Goal: Task Accomplishment & Management: Manage account settings

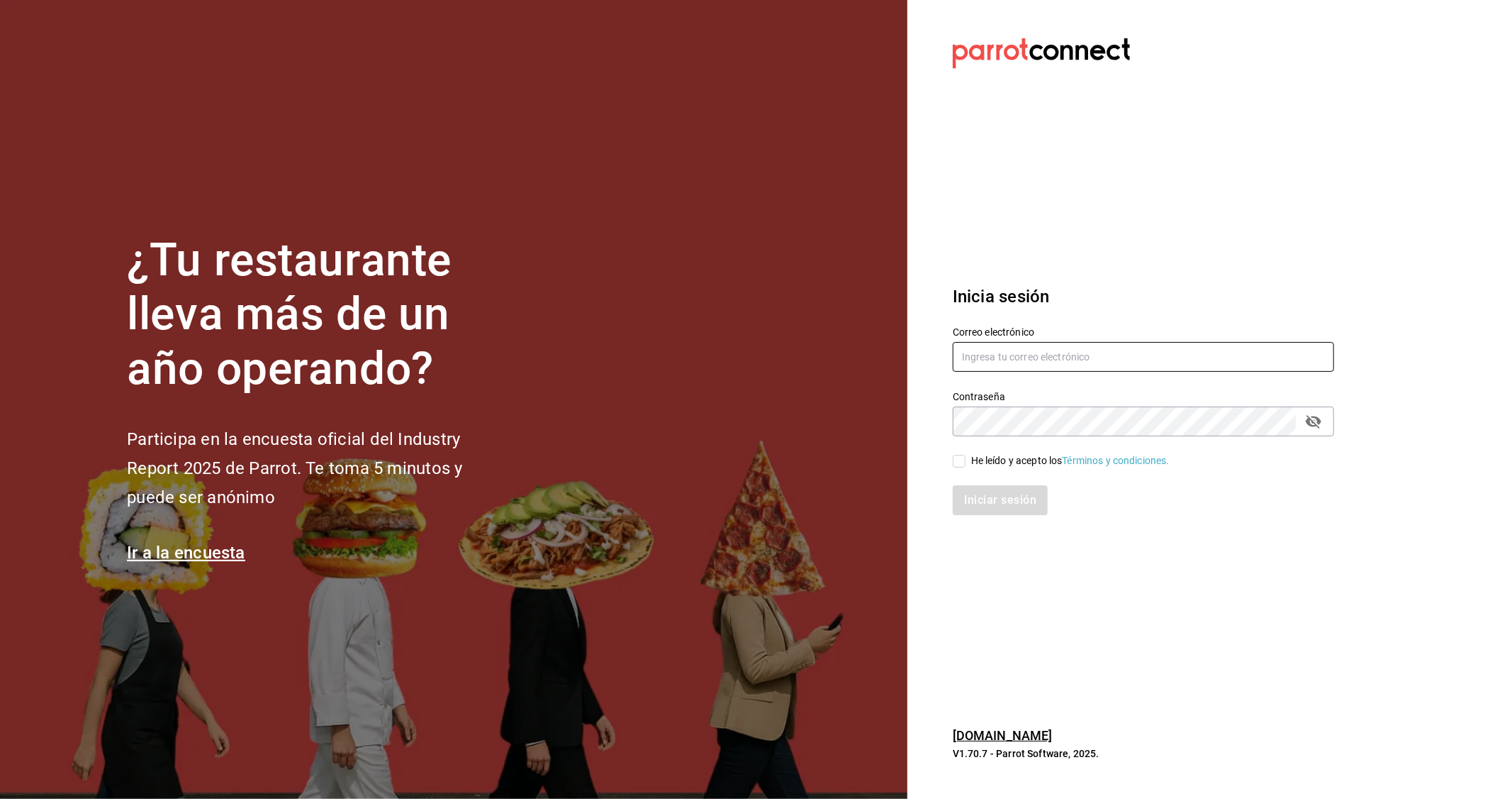
click at [1027, 369] on input "text" at bounding box center [1143, 357] width 381 height 30
type input "[EMAIL_ADDRESS][DOMAIN_NAME]"
drag, startPoint x: 968, startPoint y: 457, endPoint x: 996, endPoint y: 483, distance: 38.2
click at [969, 458] on span "He leído y acepto los Términos y condiciones." at bounding box center [1068, 461] width 205 height 15
click at [966, 458] on input "He leído y acepto los Términos y condiciones." at bounding box center [959, 461] width 13 height 13
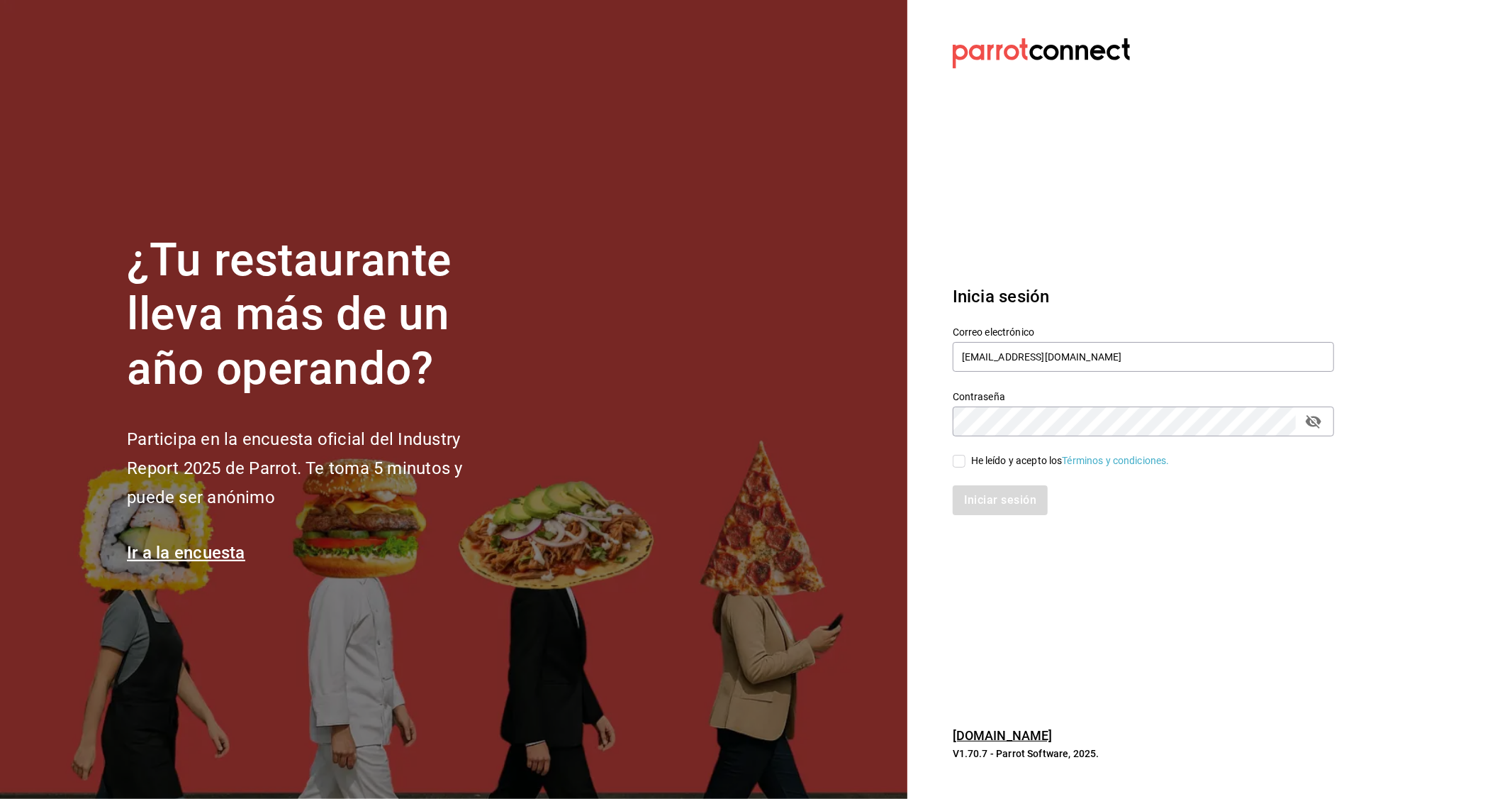
checkbox input "true"
click at [1000, 484] on div "Iniciar sesión" at bounding box center [1135, 492] width 399 height 47
click at [1011, 492] on button "Iniciar sesión" at bounding box center [1000, 500] width 97 height 30
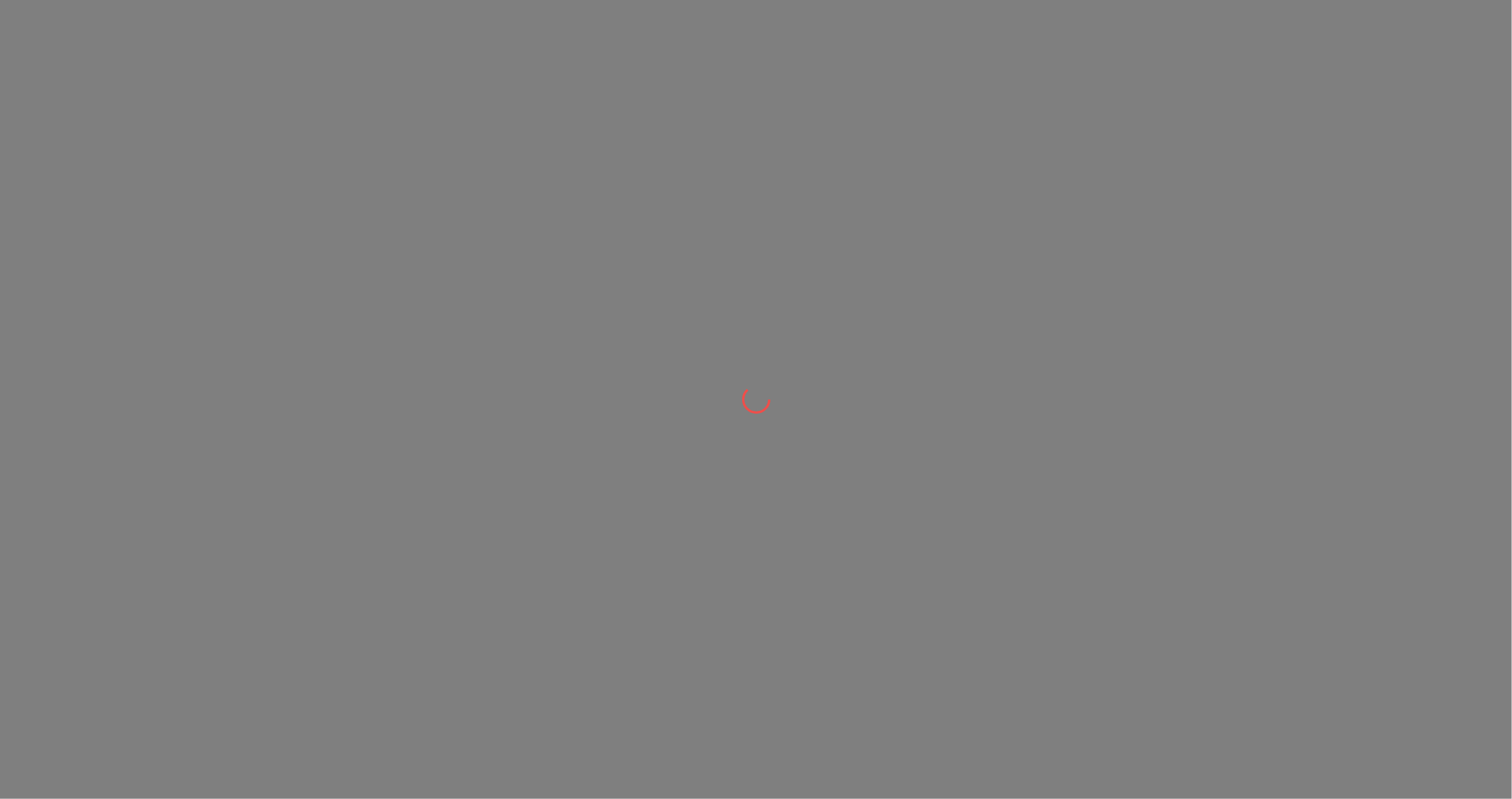
click at [458, 271] on div at bounding box center [756, 399] width 1512 height 799
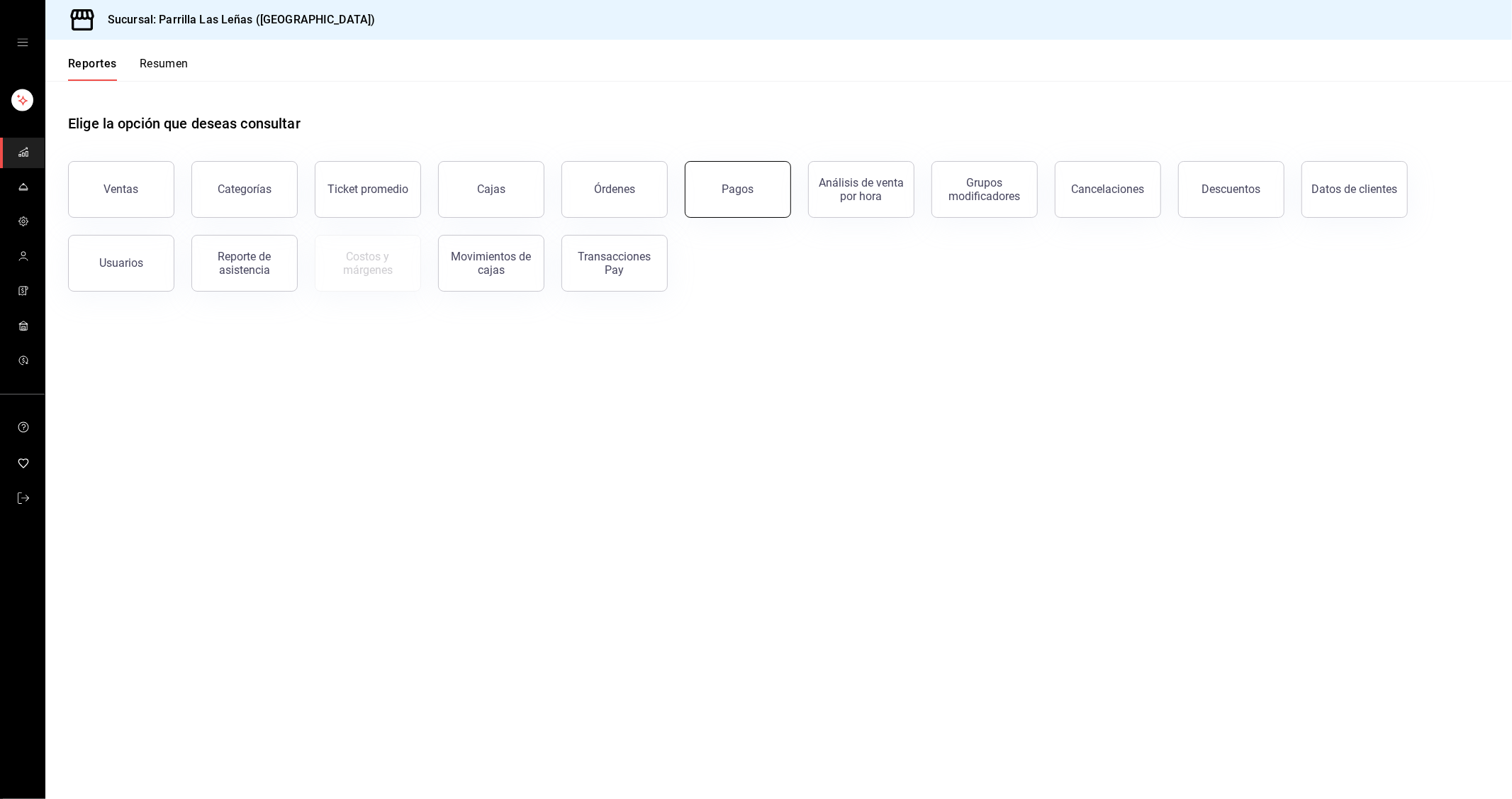
click at [725, 193] on div "Pagos" at bounding box center [739, 189] width 32 height 13
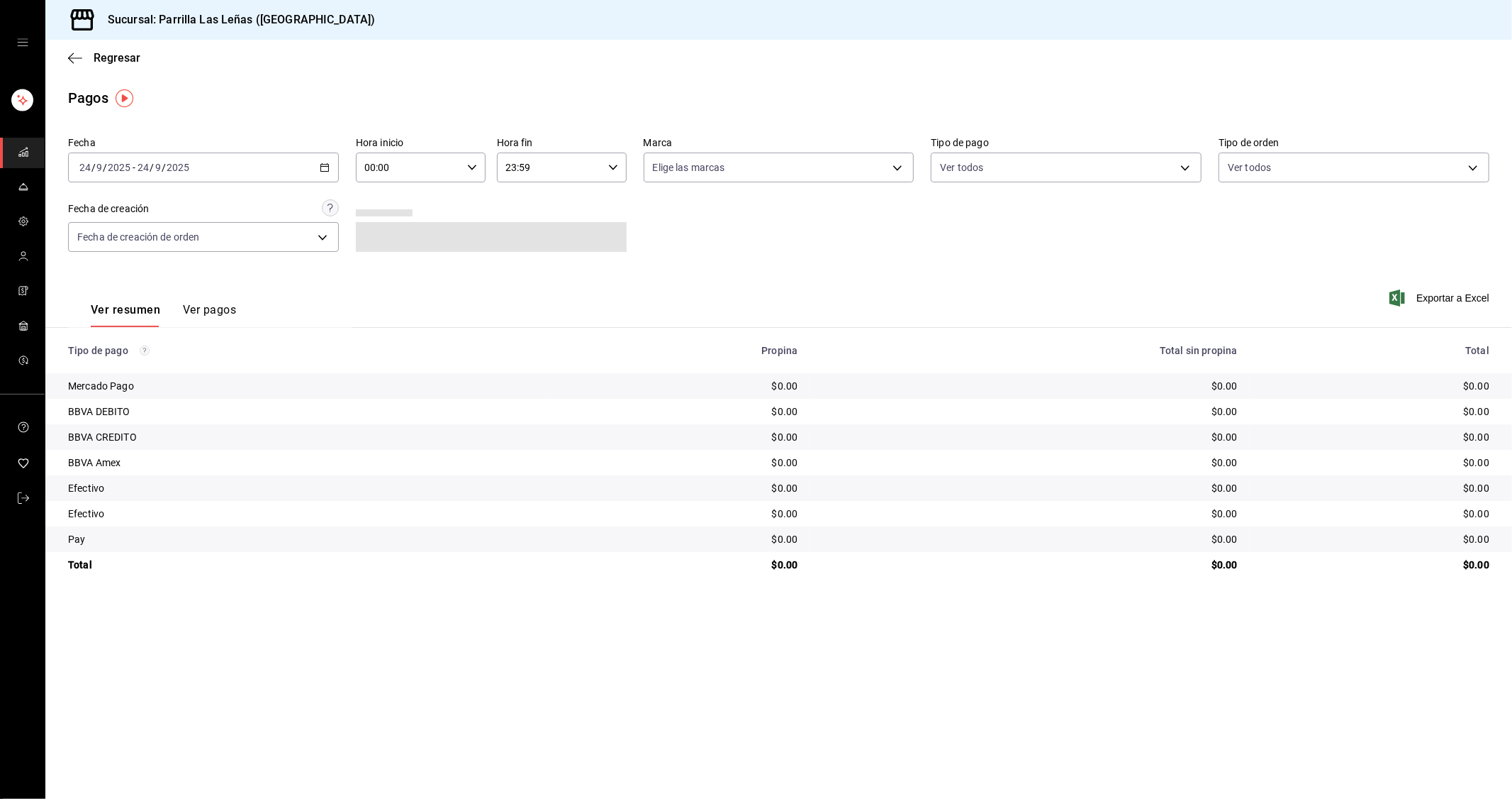
click at [303, 155] on div "2025-09-24 24 / 9 / 2025 - 2025-09-24 24 / 9 / 2025" at bounding box center [204, 167] width 271 height 30
click at [320, 171] on \(Stroke\) "button" at bounding box center [324, 168] width 8 height 8
click at [143, 244] on span "Ayer" at bounding box center [134, 242] width 110 height 15
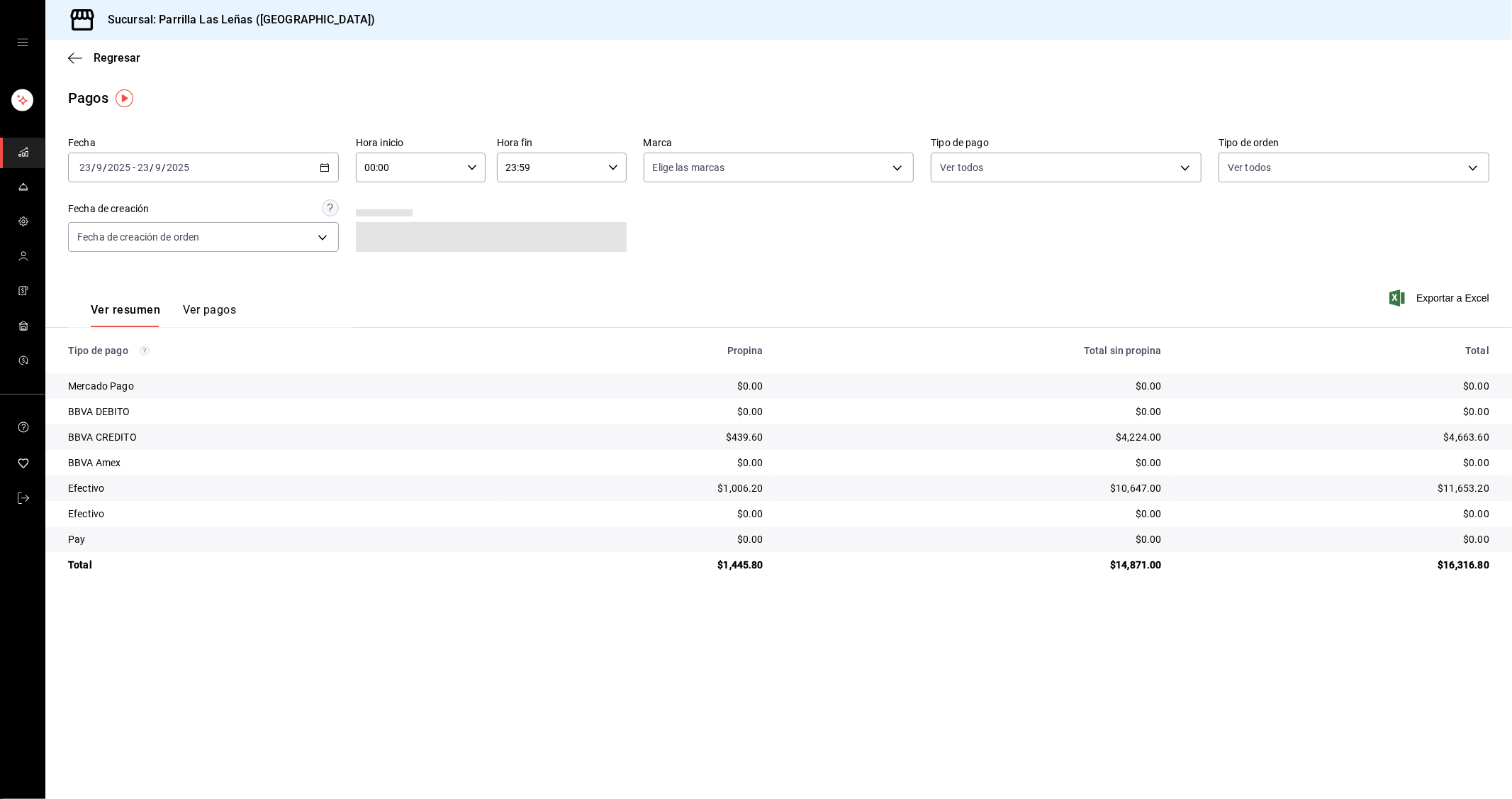
click at [239, 297] on div "Ver resumen Ver pagos" at bounding box center [210, 298] width 284 height 58
click at [216, 313] on button "Ver pagos" at bounding box center [209, 315] width 53 height 24
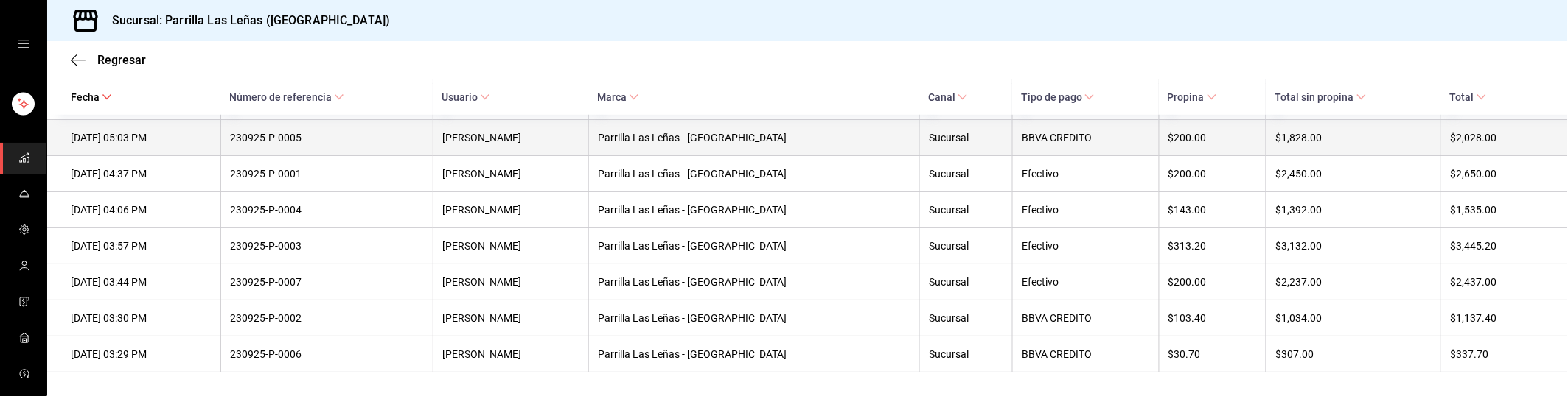
scroll to position [326, 0]
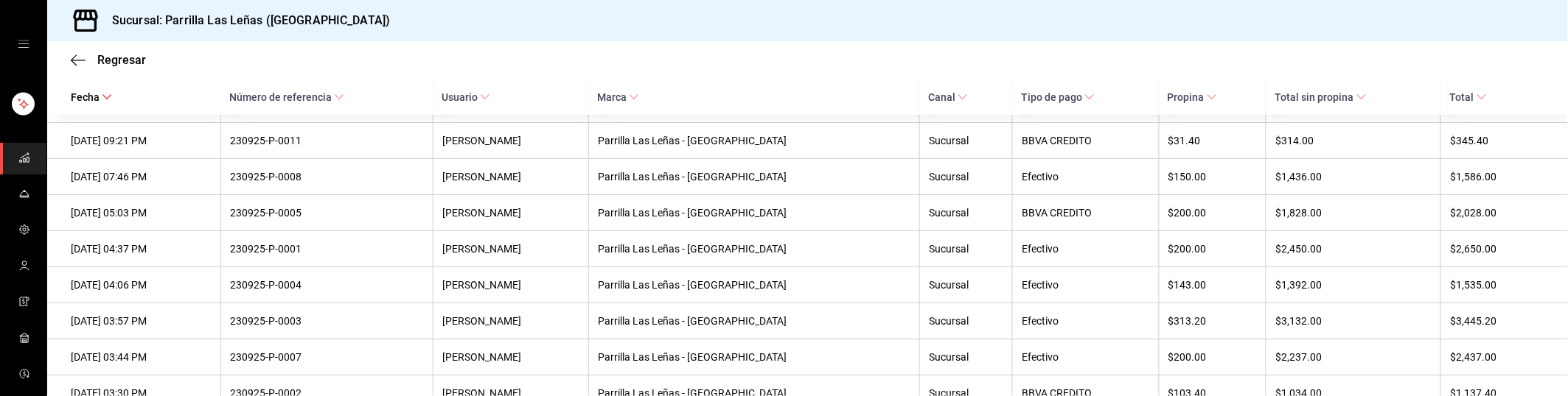
click at [1095, 100] on icon at bounding box center [1089, 97] width 11 height 11
click at [344, 99] on span "Número de referencia" at bounding box center [287, 98] width 115 height 12
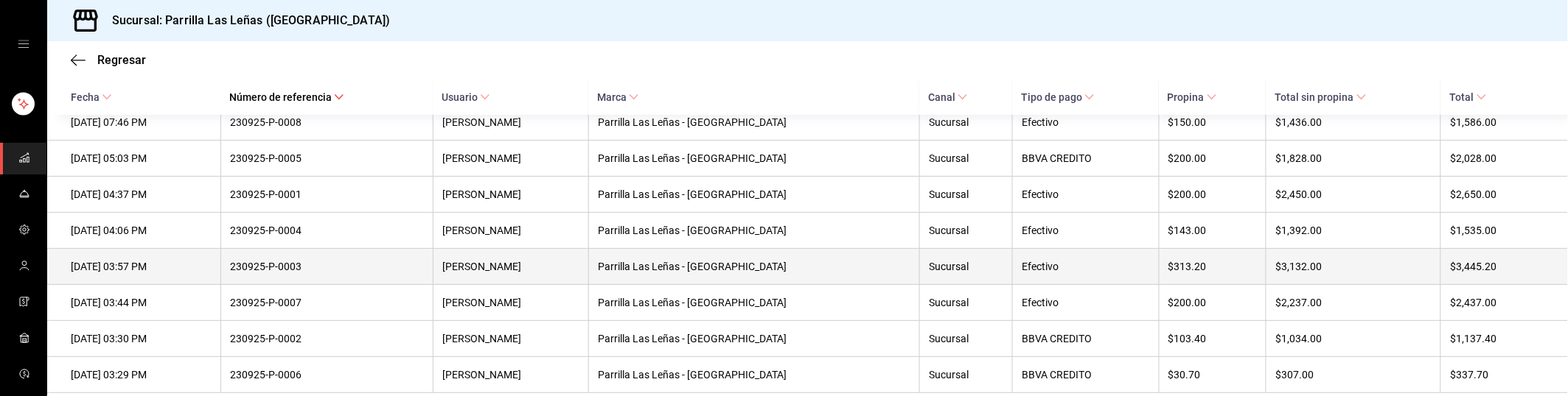
scroll to position [408, 0]
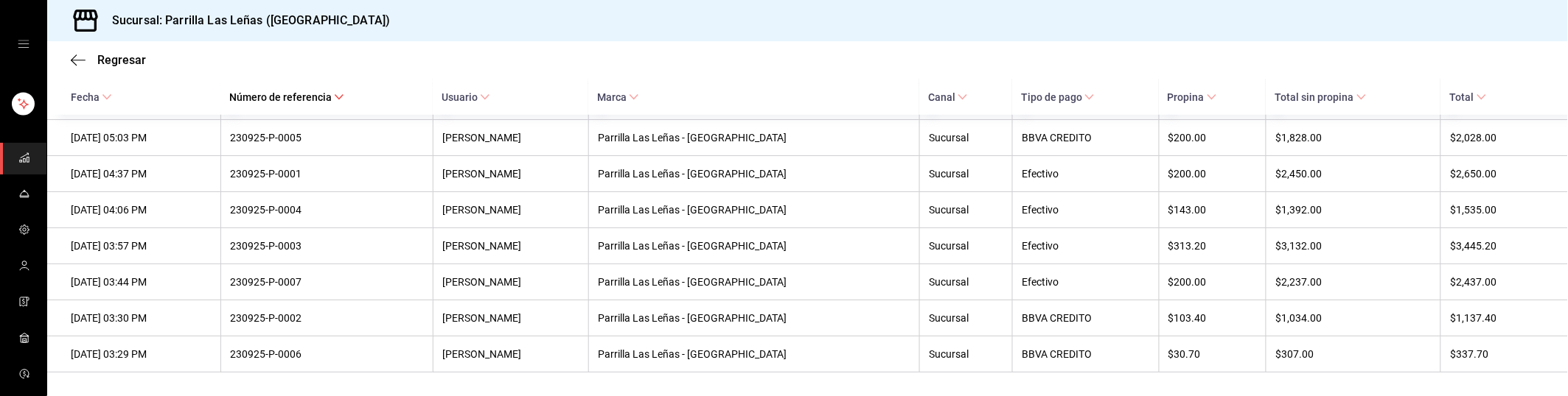
click at [344, 101] on icon at bounding box center [339, 97] width 11 height 11
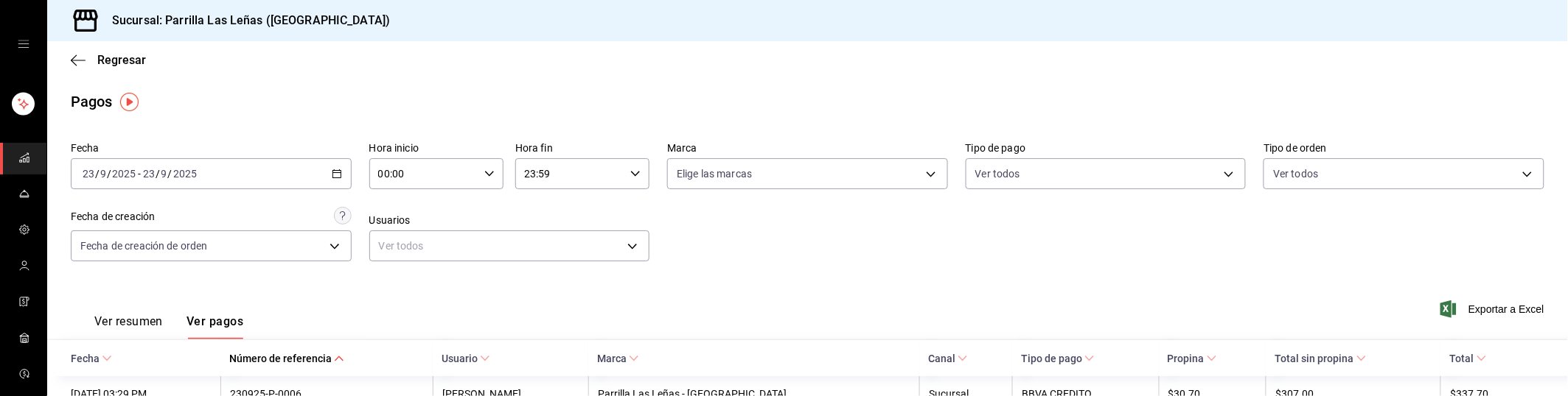
click at [344, 357] on icon at bounding box center [339, 359] width 11 height 11
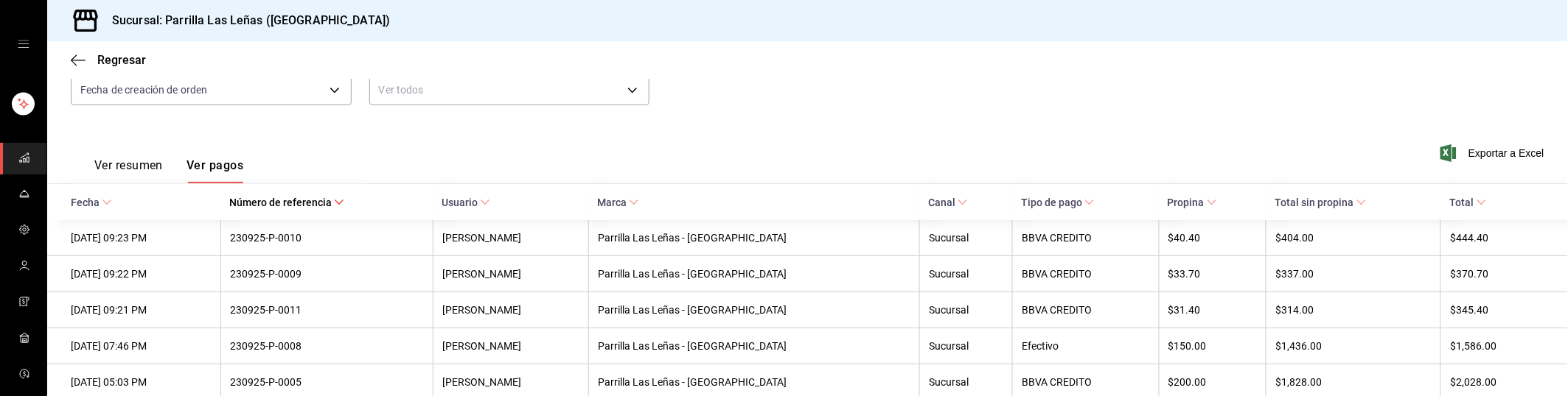
scroll to position [246, 0]
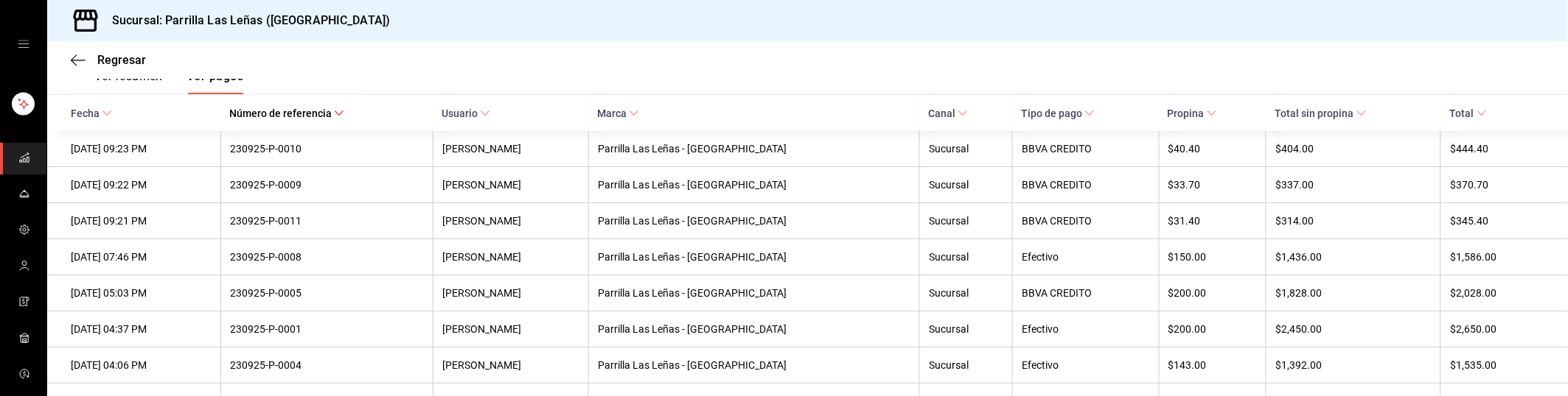
click at [344, 118] on icon at bounding box center [339, 113] width 11 height 11
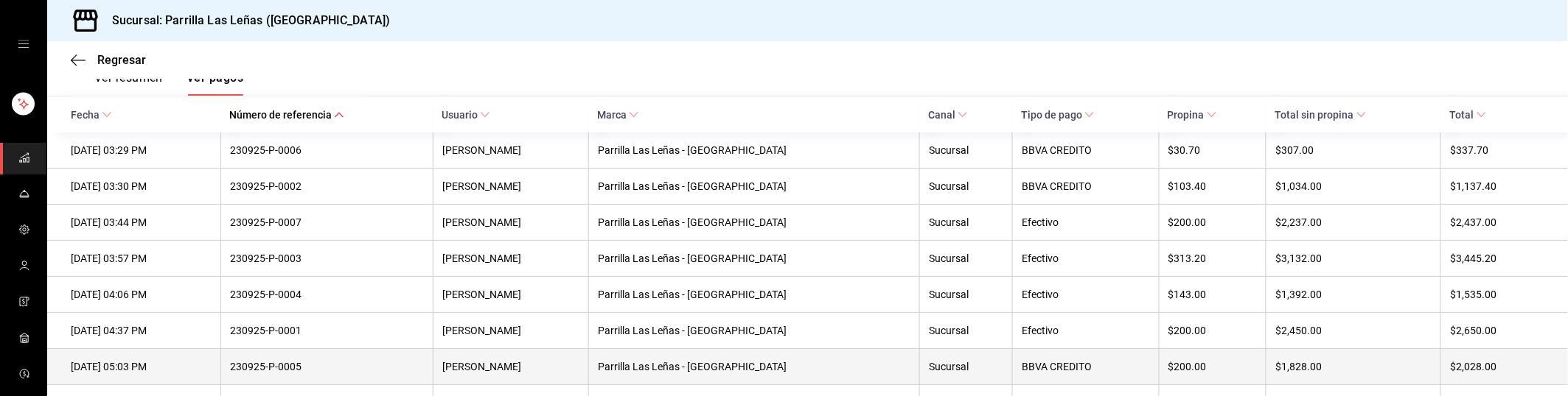
scroll to position [408, 0]
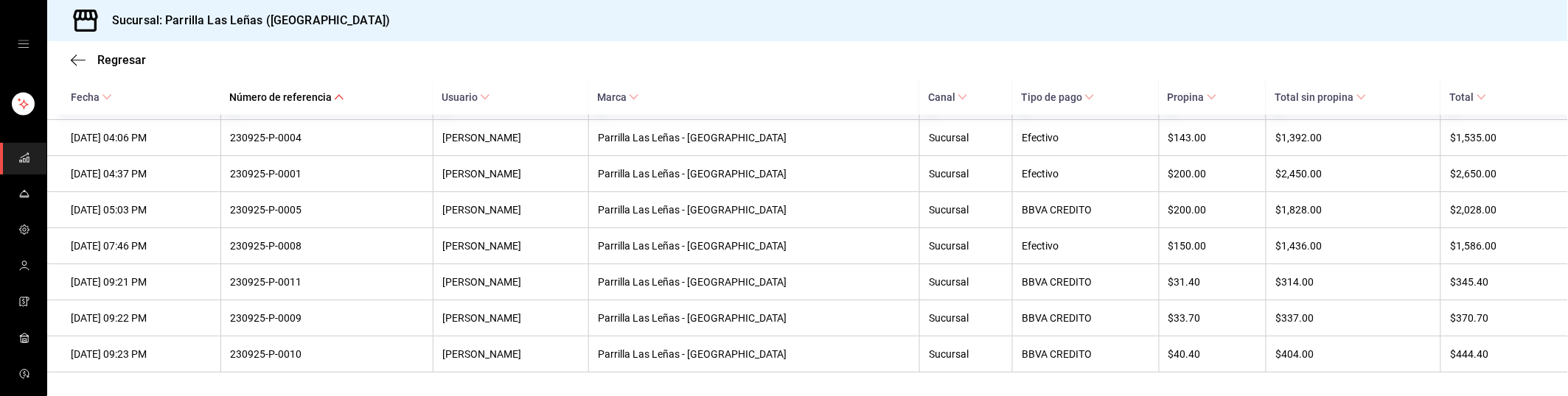
click at [344, 98] on span "Número de referencia" at bounding box center [287, 98] width 115 height 12
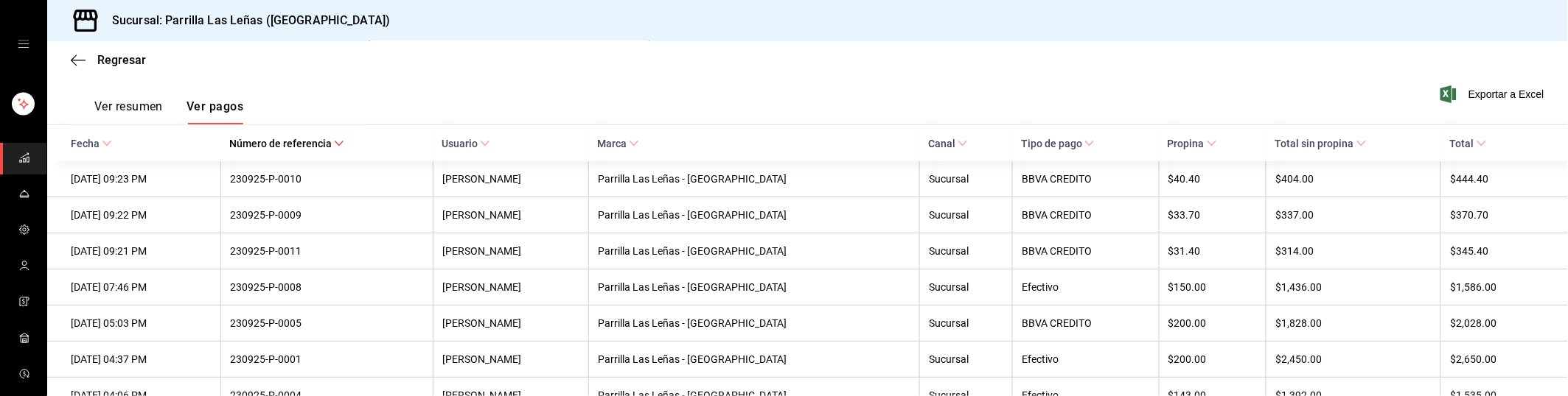
scroll to position [244, 0]
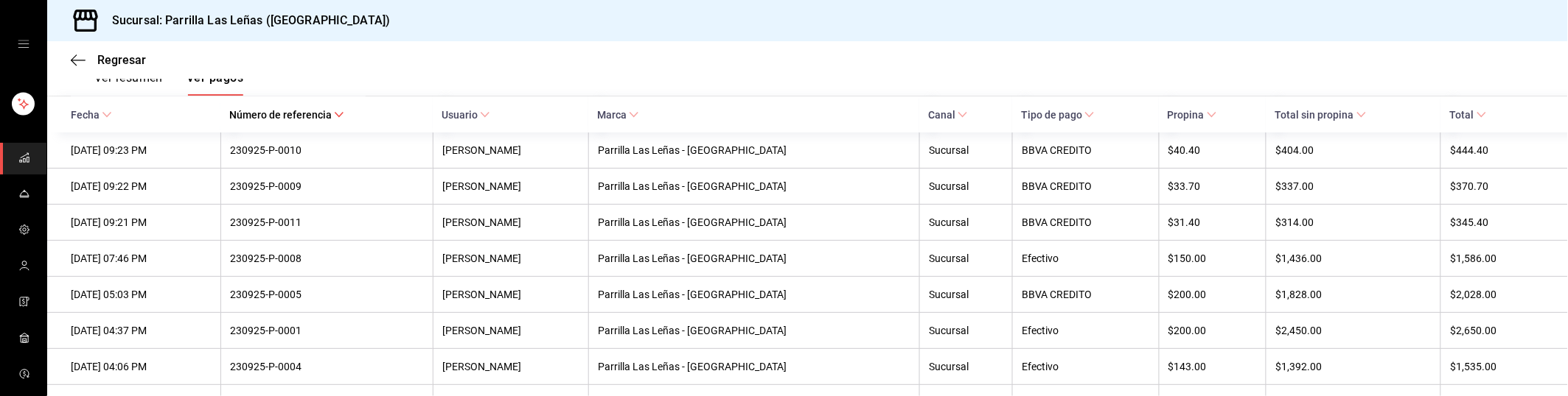
click at [1536, 79] on div "Regresar" at bounding box center [807, 59] width 1521 height 38
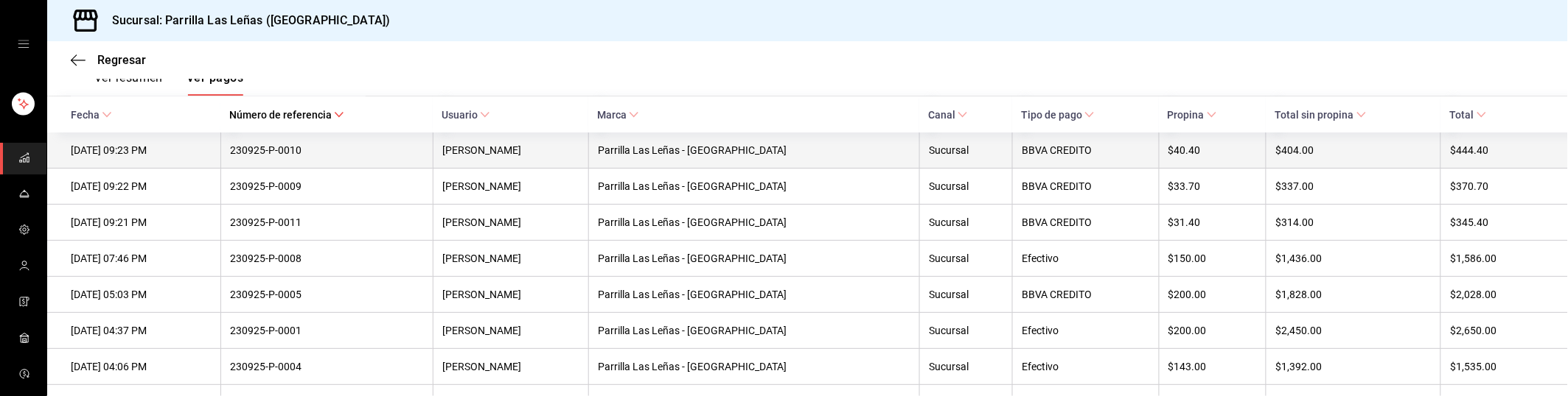
click at [762, 167] on th "Parrilla Las Leñas - [GEOGRAPHIC_DATA]" at bounding box center [753, 150] width 331 height 36
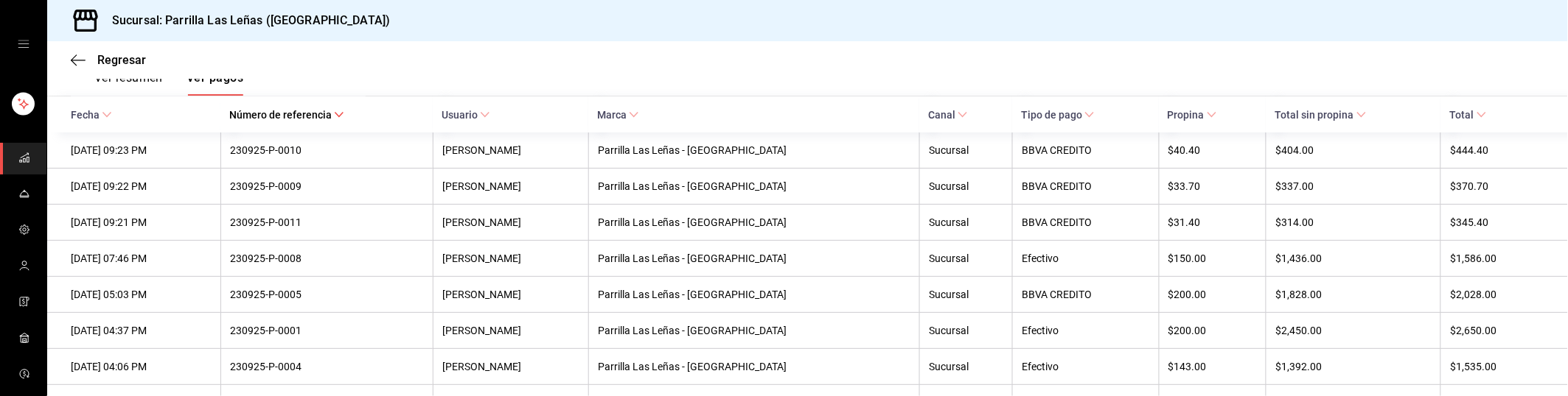
drag, startPoint x: 1308, startPoint y: 64, endPoint x: 1327, endPoint y: 50, distance: 23.6
click at [1325, 56] on div "Regresar" at bounding box center [807, 59] width 1521 height 38
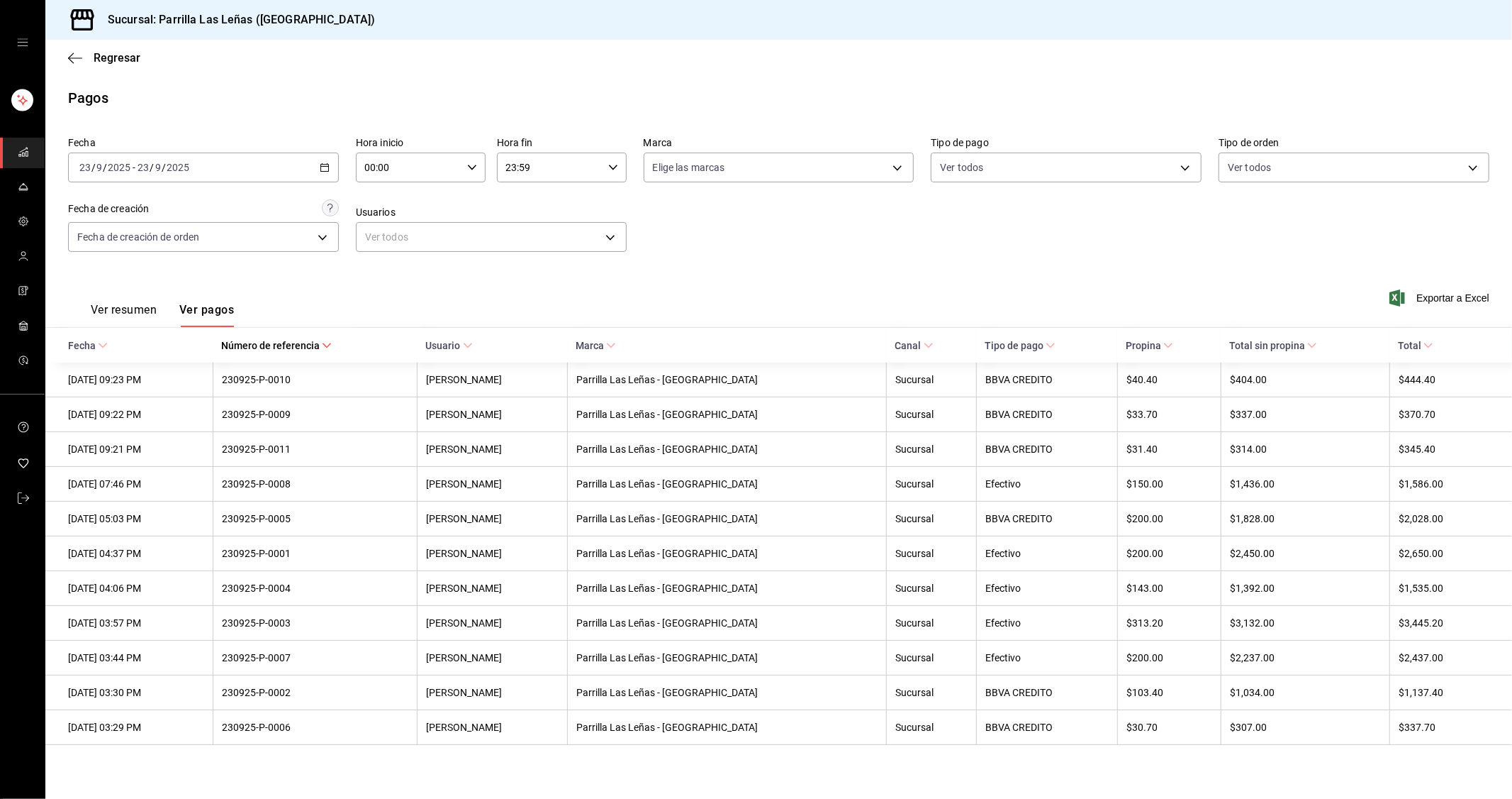
scroll to position [0, 0]
click at [1444, 305] on span "Exportar a Excel" at bounding box center [1442, 298] width 98 height 17
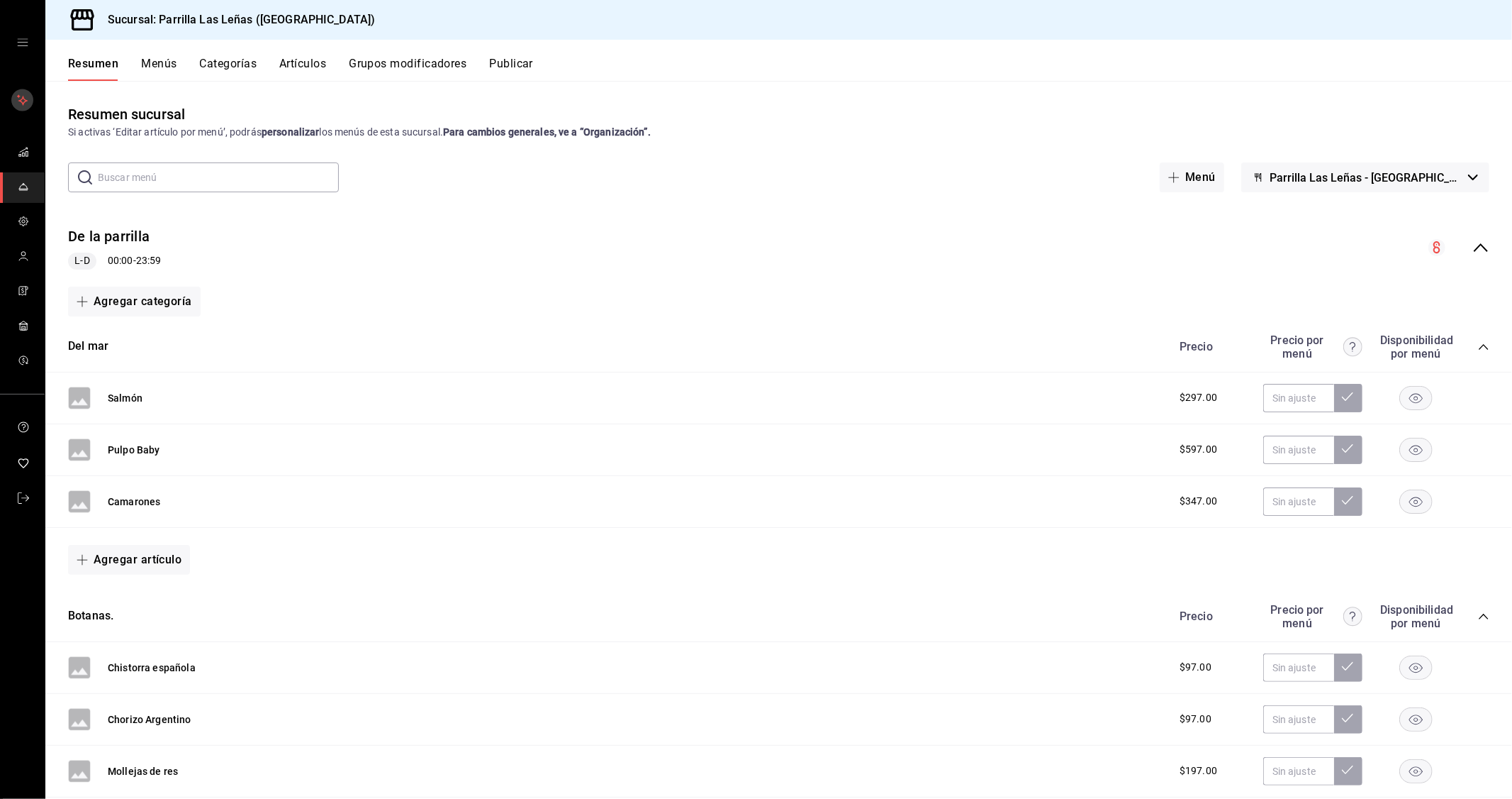
click at [39, 147] on link "mailbox folders" at bounding box center [23, 153] width 45 height 30
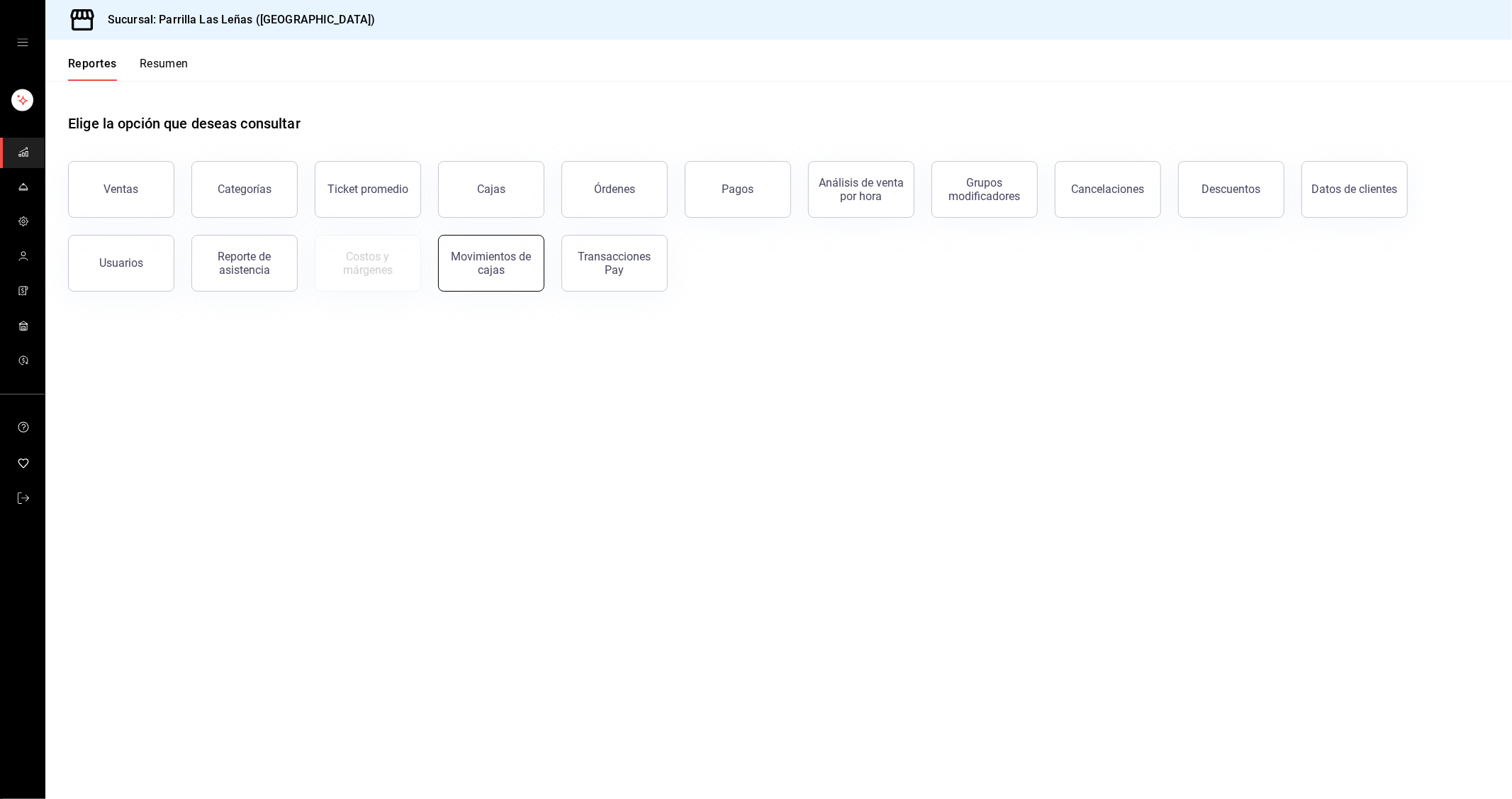
click at [523, 277] on button "Movimientos de cajas" at bounding box center [491, 263] width 106 height 56
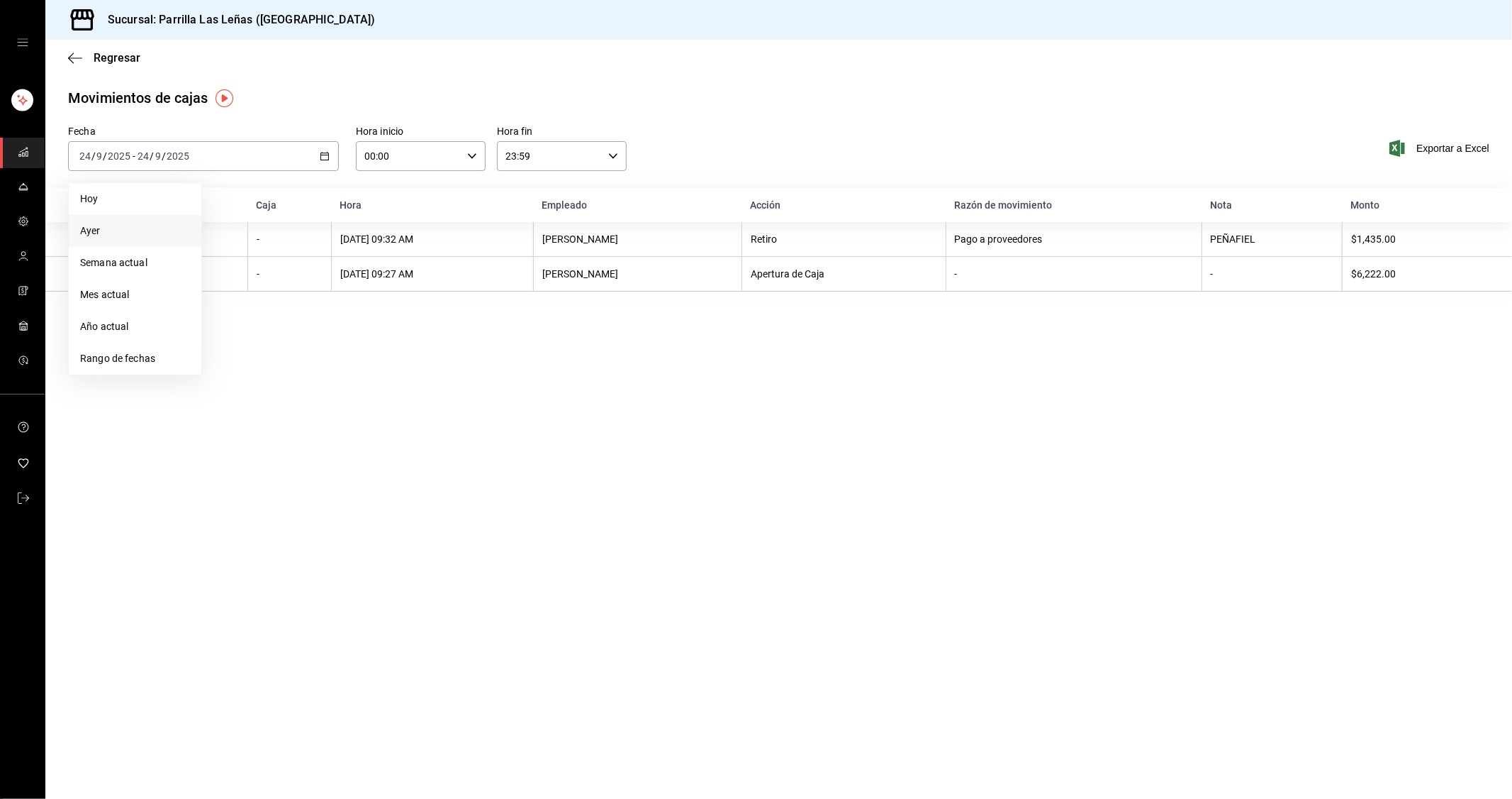
click at [117, 238] on span "Ayer" at bounding box center [134, 231] width 110 height 15
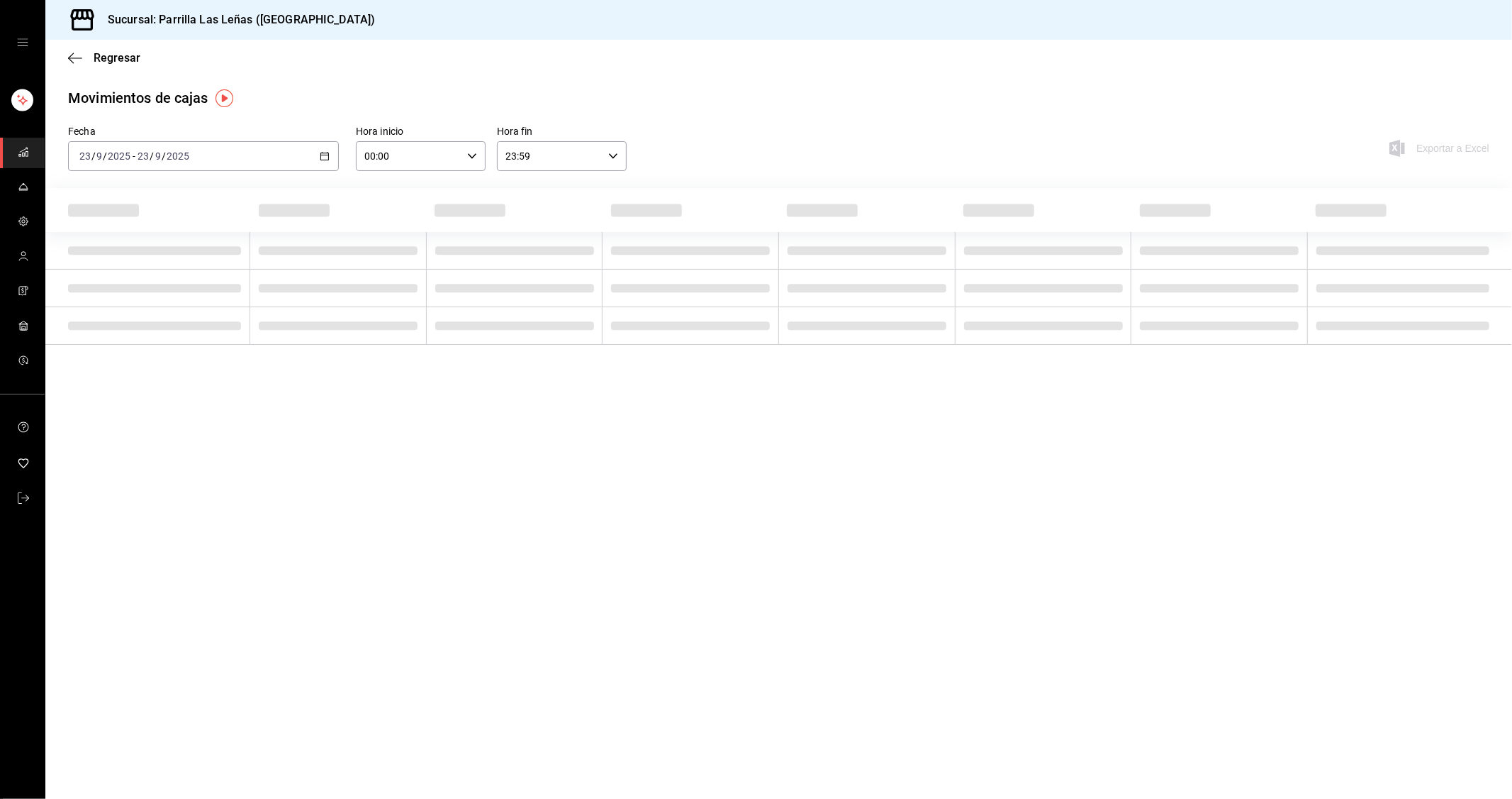
drag, startPoint x: 702, startPoint y: 346, endPoint x: 823, endPoint y: 380, distance: 125.7
click at [720, 348] on main "Regresar Movimientos [PERSON_NAME] Fecha [DATE] [DATE] - [DATE] [DATE] Hora ini…" at bounding box center [778, 419] width 1467 height 759
click at [1222, 483] on main "Regresar Movimientos [PERSON_NAME] Fecha [DATE] [DATE] - [DATE] [DATE] Hora ini…" at bounding box center [778, 419] width 1467 height 759
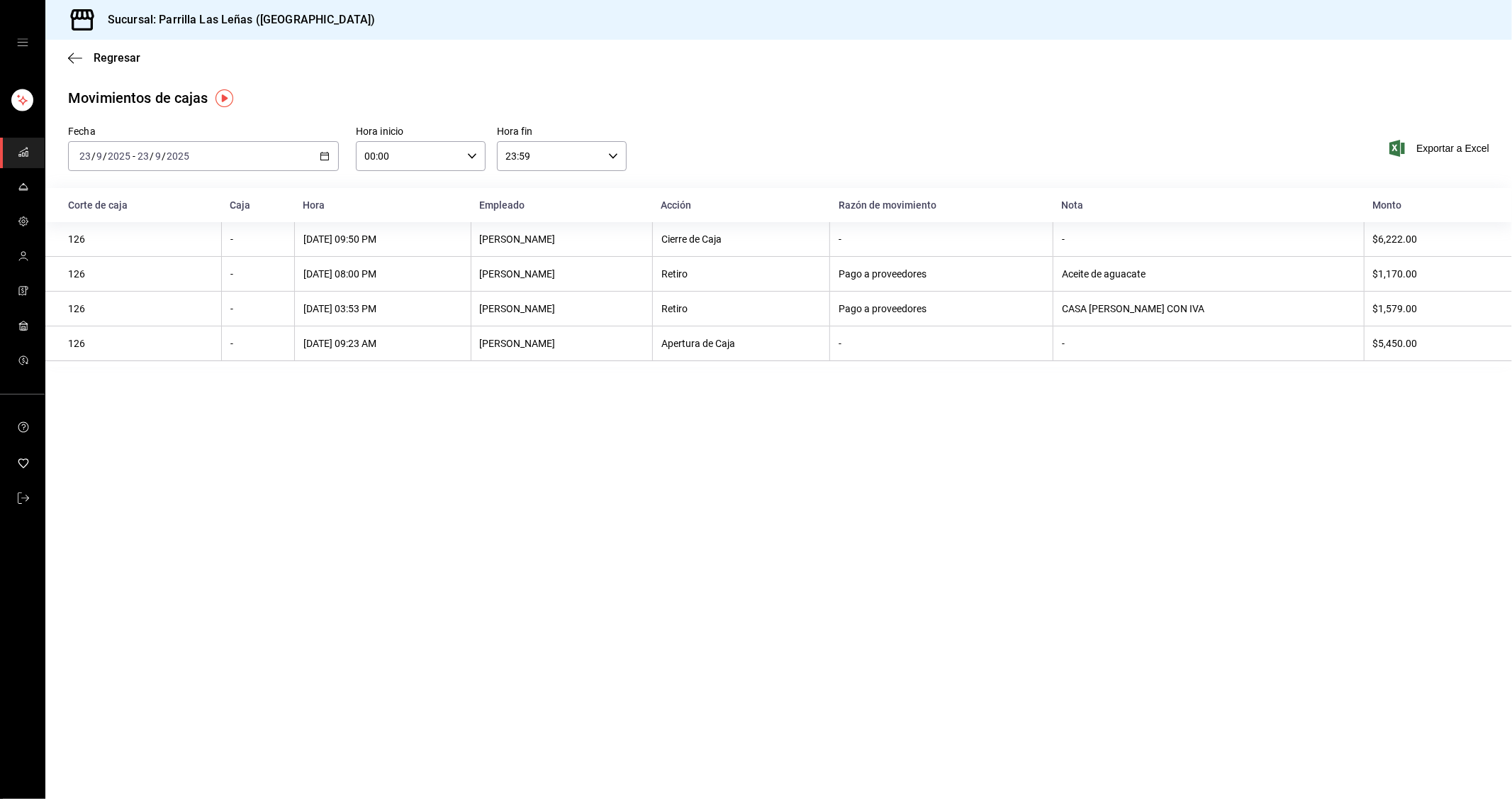
click at [1244, 502] on main "Regresar Movimientos [PERSON_NAME] Fecha [DATE] [DATE] - [DATE] [DATE] Hora ini…" at bounding box center [778, 419] width 1467 height 759
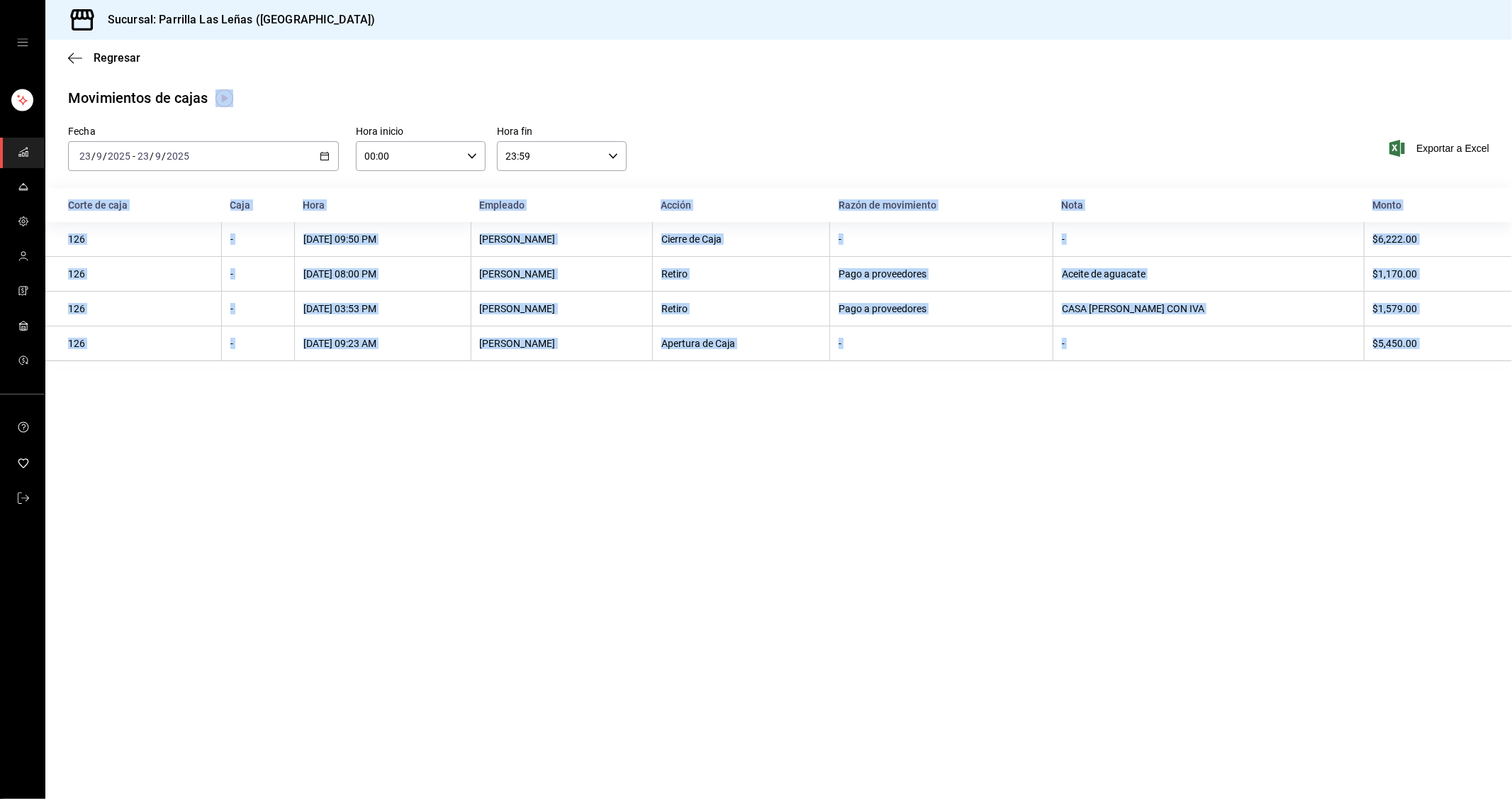
click at [1244, 503] on main "Regresar Movimientos [PERSON_NAME] Fecha [DATE] [DATE] - [DATE] [DATE] Hora ini…" at bounding box center [778, 419] width 1467 height 759
click at [1275, 500] on main "Regresar Movimientos [PERSON_NAME] Fecha [DATE] [DATE] - [DATE] [DATE] Hora ini…" at bounding box center [778, 419] width 1467 height 759
drag, startPoint x: 1438, startPoint y: 319, endPoint x: 790, endPoint y: 648, distance: 726.7
click at [482, 480] on main "Regresar Movimientos [PERSON_NAME] Fecha [DATE] [DATE] - [DATE] [DATE] Hora ini…" at bounding box center [778, 419] width 1467 height 759
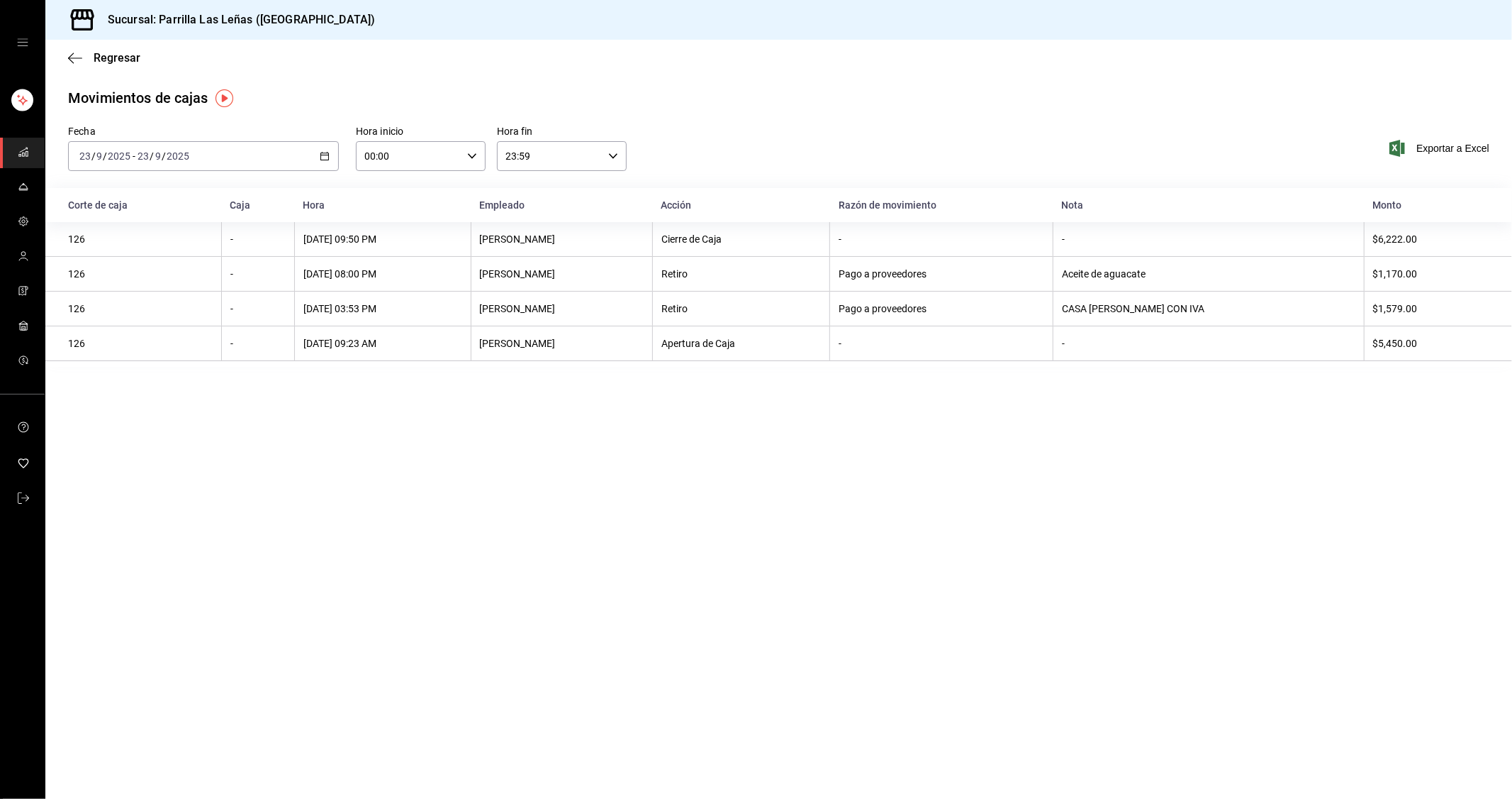
click at [902, 714] on main "Regresar Movimientos [PERSON_NAME] Fecha [DATE] [DATE] - [DATE] [DATE] Hora ini…" at bounding box center [778, 419] width 1467 height 759
